Goal: Obtain resource: Obtain resource

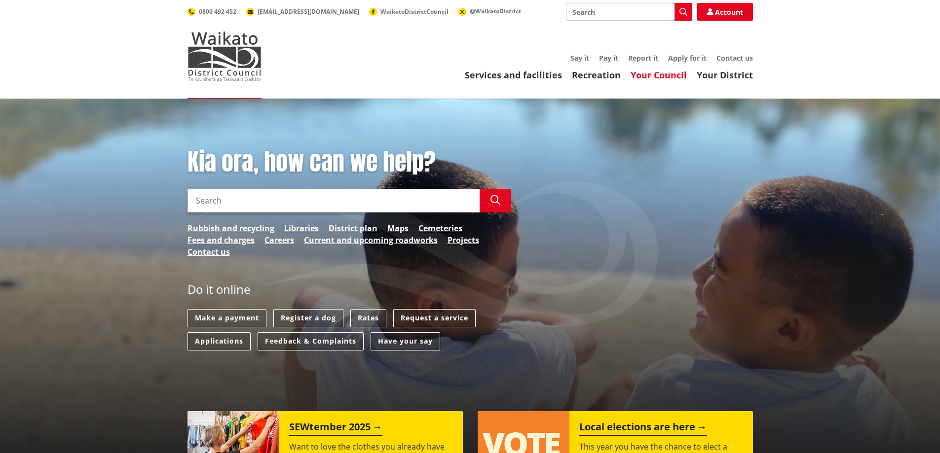
click at [659, 74] on link "Your Council" at bounding box center [659, 75] width 56 height 12
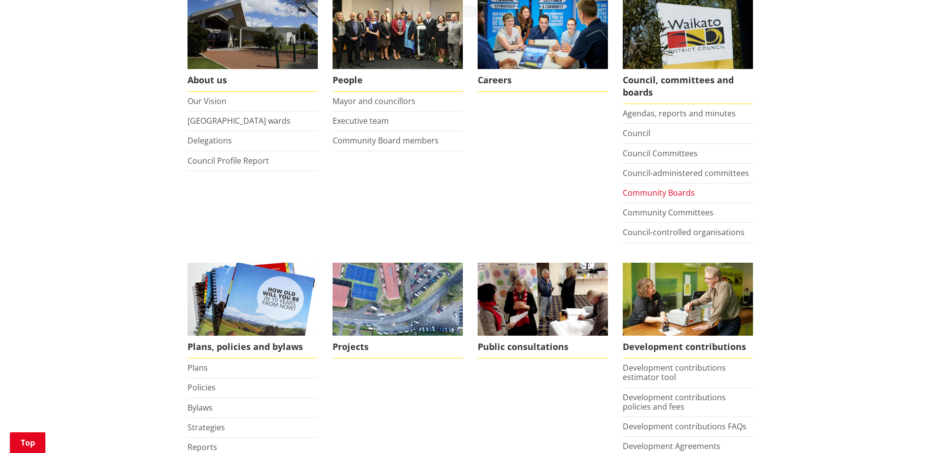
scroll to position [247, 0]
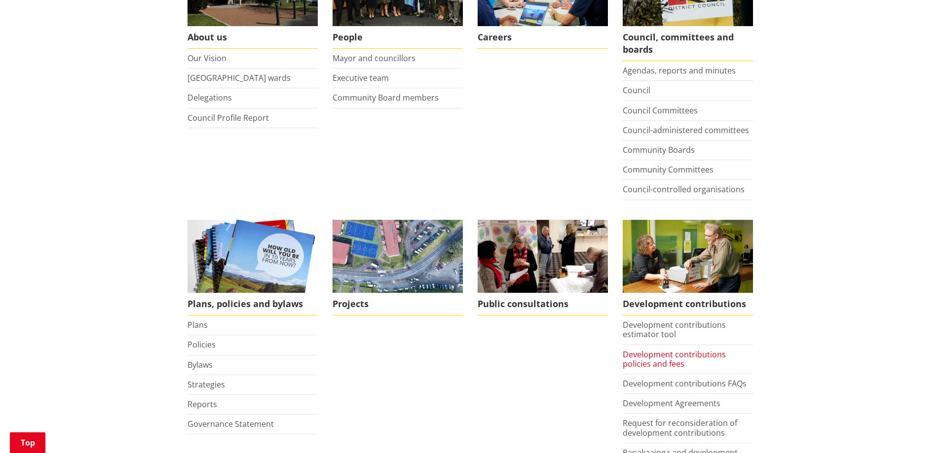
click at [664, 360] on link "Development contributions policies and fees" at bounding box center [674, 359] width 103 height 20
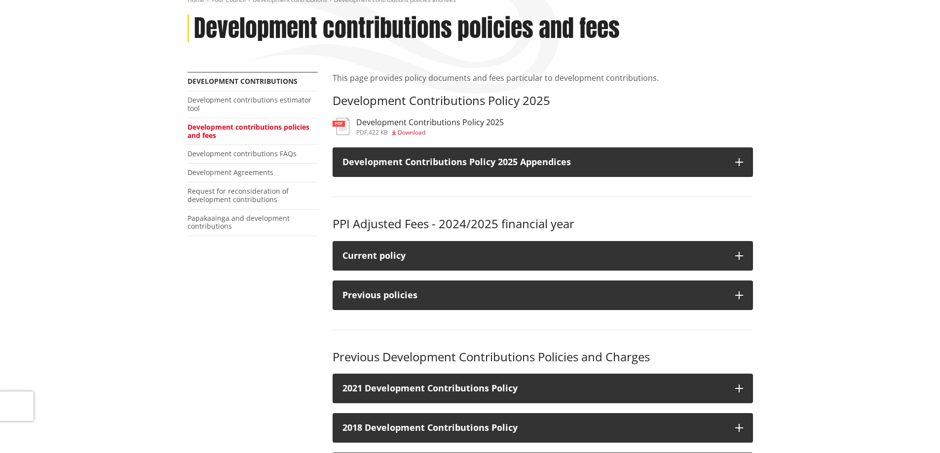
scroll to position [148, 0]
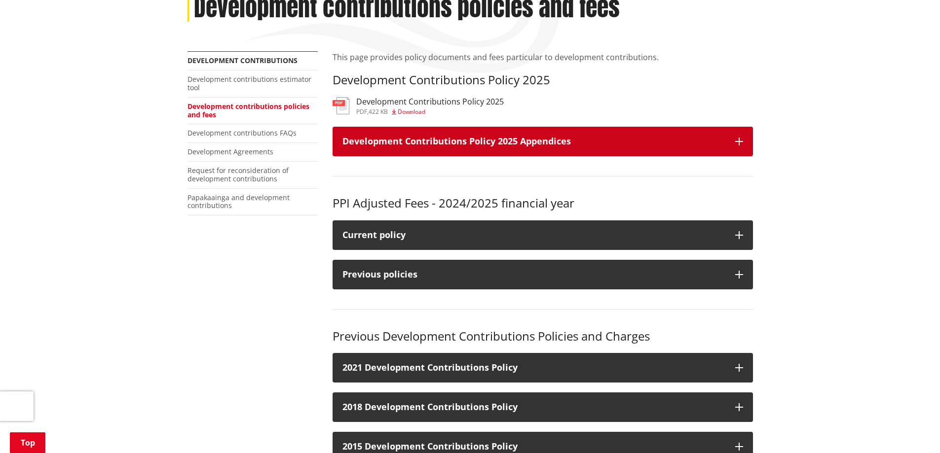
click at [739, 139] on icon "button" at bounding box center [739, 142] width 8 height 8
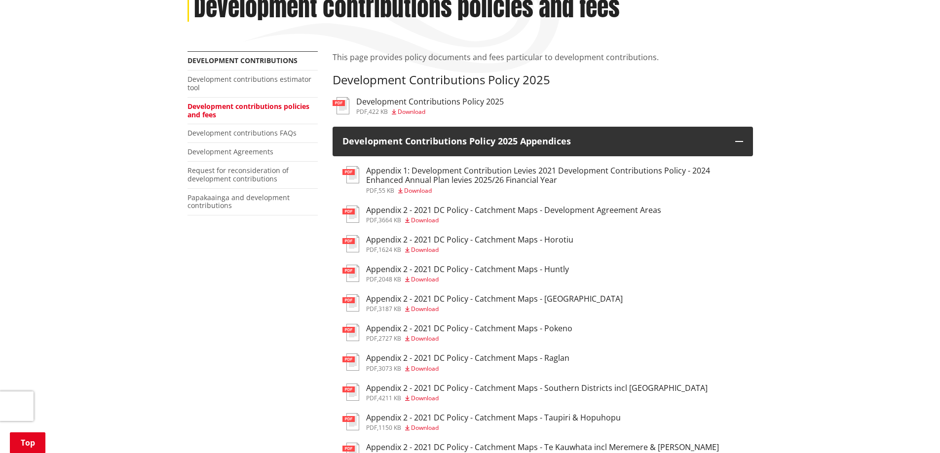
click at [420, 188] on span "Download" at bounding box center [418, 191] width 28 height 8
